Goal: Navigation & Orientation: Find specific page/section

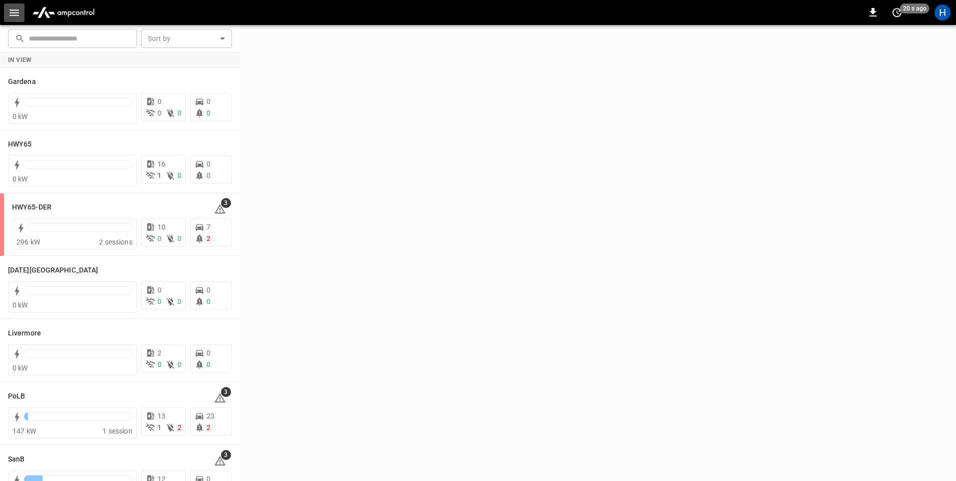
click at [13, 17] on icon "button" at bounding box center [14, 12] width 12 height 12
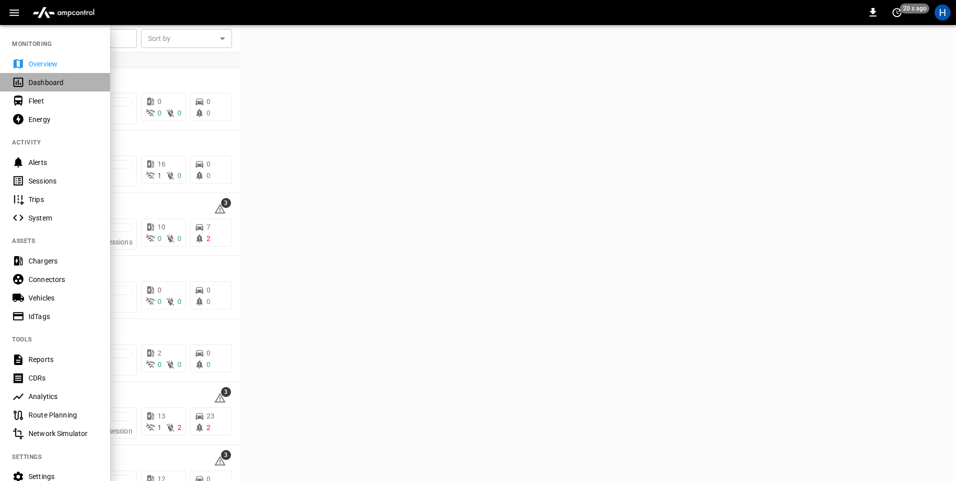
click at [42, 87] on div "Dashboard" at bounding box center [62, 82] width 69 height 10
